Goal: Check status: Check status

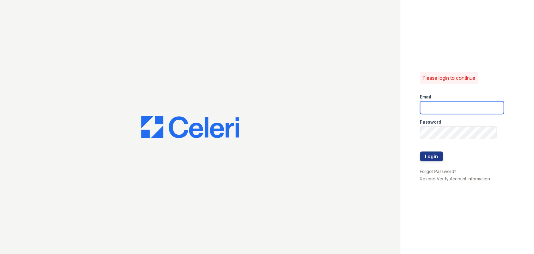
click at [432, 107] on input "email" at bounding box center [462, 107] width 84 height 13
type input "aalexander@trinity-pm.com"
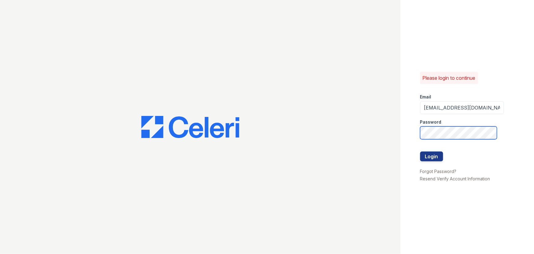
click at [420, 151] on button "Login" at bounding box center [431, 156] width 23 height 10
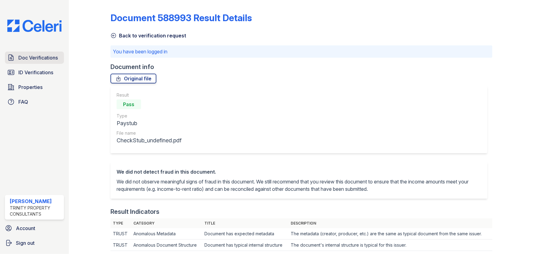
click at [28, 56] on span "Doc Verifications" at bounding box center [38, 57] width 40 height 7
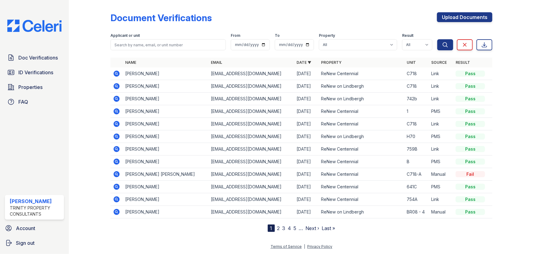
click at [119, 98] on icon at bounding box center [117, 99] width 6 height 6
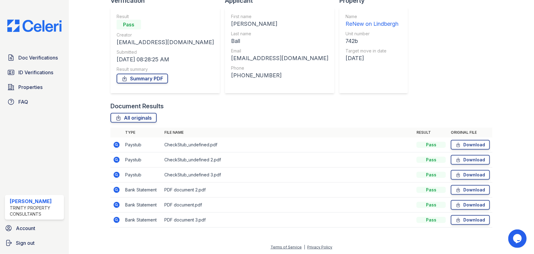
click at [115, 189] on icon at bounding box center [116, 189] width 7 height 7
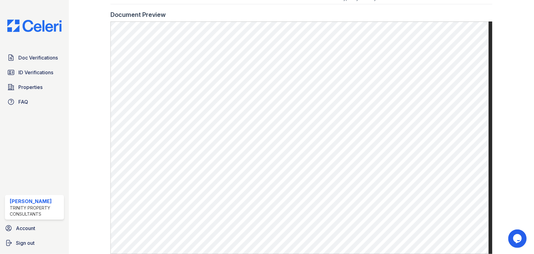
scroll to position [306, 0]
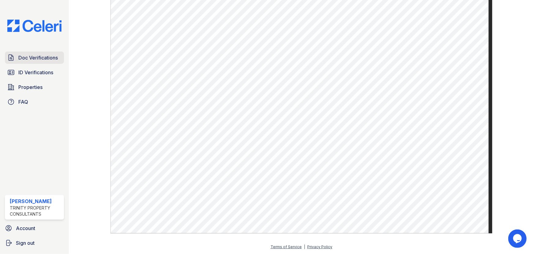
click at [22, 56] on span "Doc Verifications" at bounding box center [38, 57] width 40 height 7
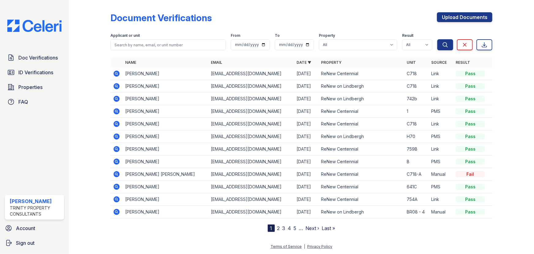
click at [116, 100] on icon at bounding box center [117, 99] width 6 height 6
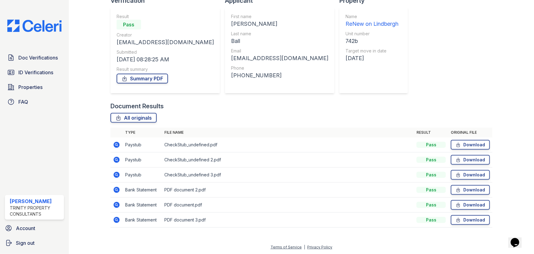
click at [117, 173] on icon at bounding box center [116, 174] width 7 height 7
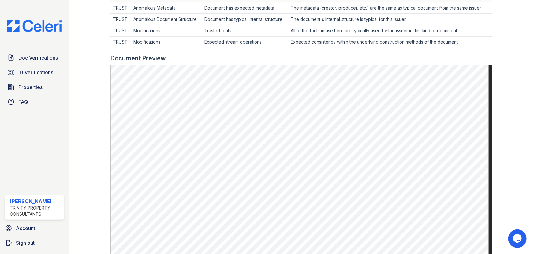
scroll to position [195, 0]
